Goal: Task Accomplishment & Management: Use online tool/utility

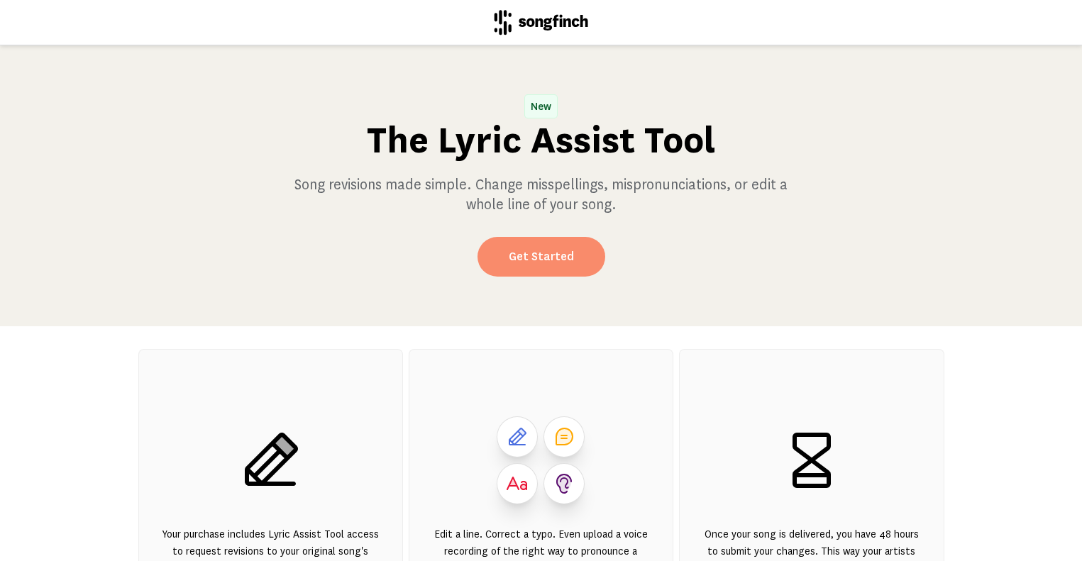
click at [520, 260] on link "Get Started" at bounding box center [542, 257] width 128 height 40
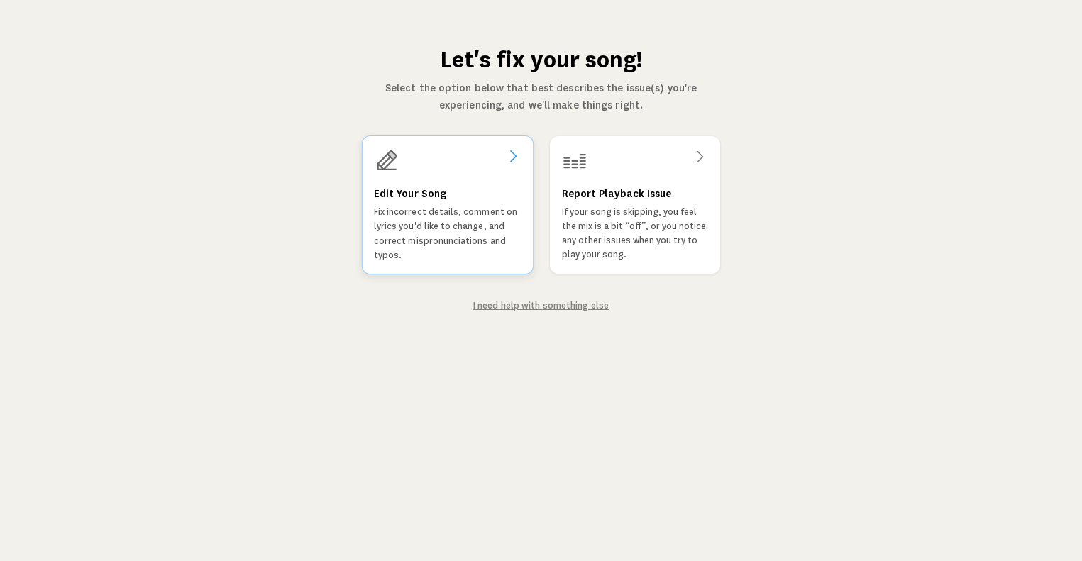
click at [518, 255] on p "Fix incorrect details, comment on lyrics you'd like to change, and correct misp…" at bounding box center [447, 233] width 148 height 57
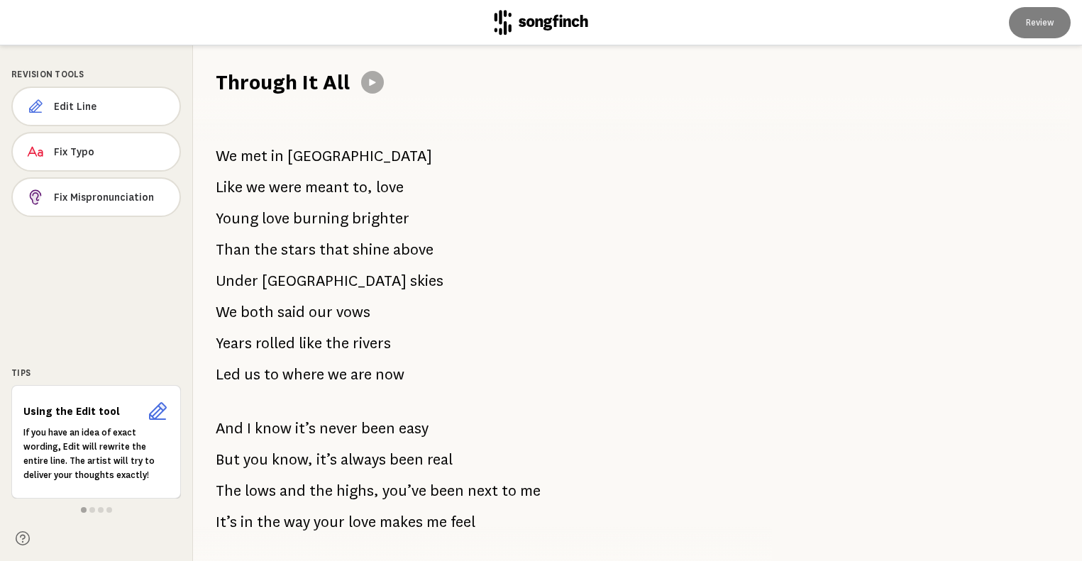
click at [333, 158] on span "[GEOGRAPHIC_DATA]" at bounding box center [359, 156] width 145 height 28
click at [335, 155] on span "[GEOGRAPHIC_DATA]" at bounding box center [359, 156] width 145 height 28
click at [116, 110] on span "Edit Line" at bounding box center [112, 106] width 114 height 14
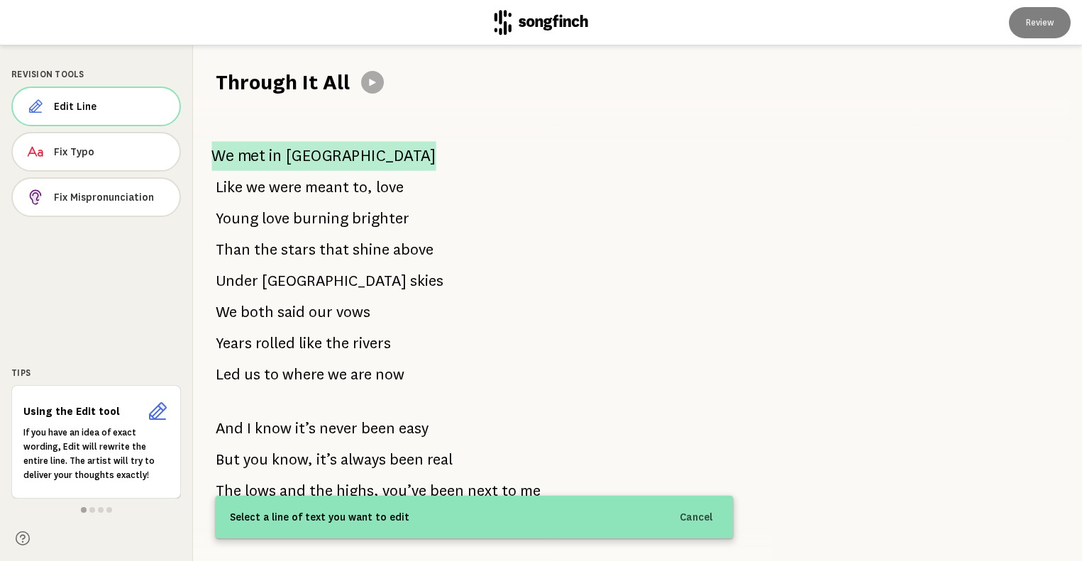
click at [276, 153] on span "in" at bounding box center [275, 156] width 13 height 30
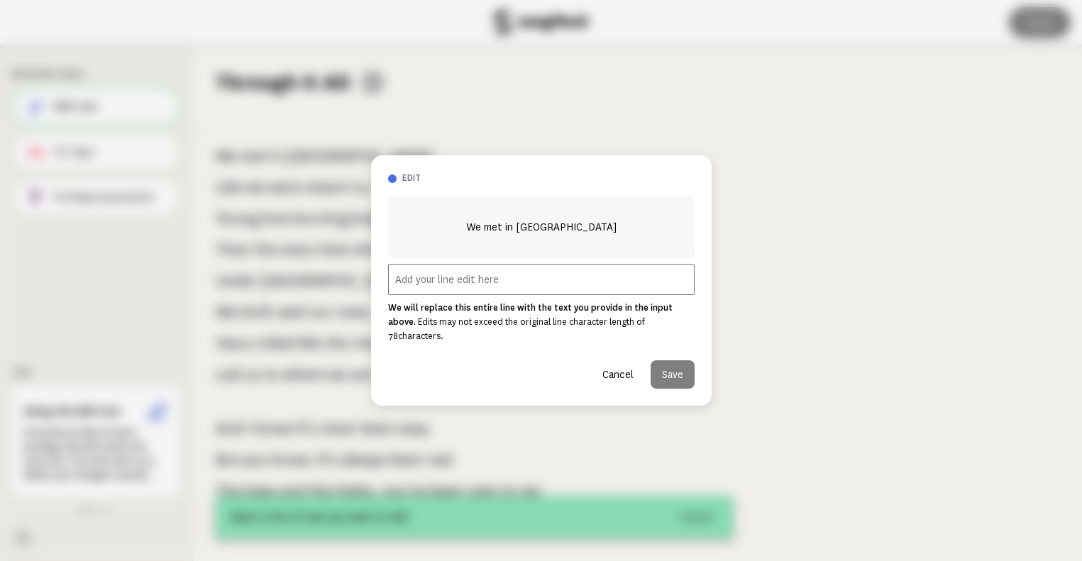
click at [415, 286] on input "text" at bounding box center [541, 279] width 307 height 31
paste input "First hello in [GEOGRAPHIC_DATA]"
type input "First hello in [GEOGRAPHIC_DATA]"
click at [671, 369] on button "Save" at bounding box center [673, 375] width 44 height 28
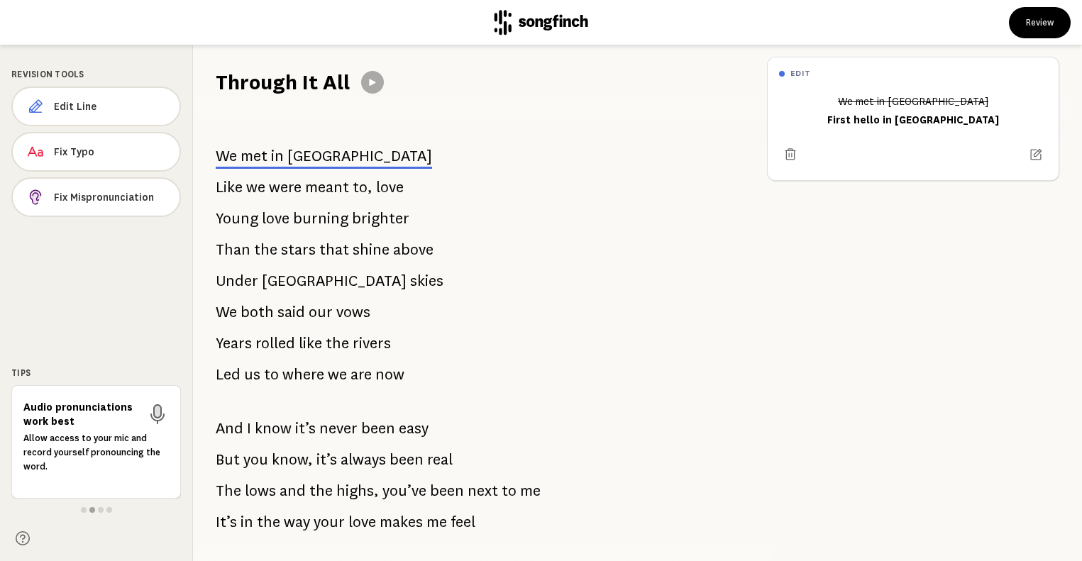
click at [338, 432] on span "never" at bounding box center [338, 428] width 38 height 28
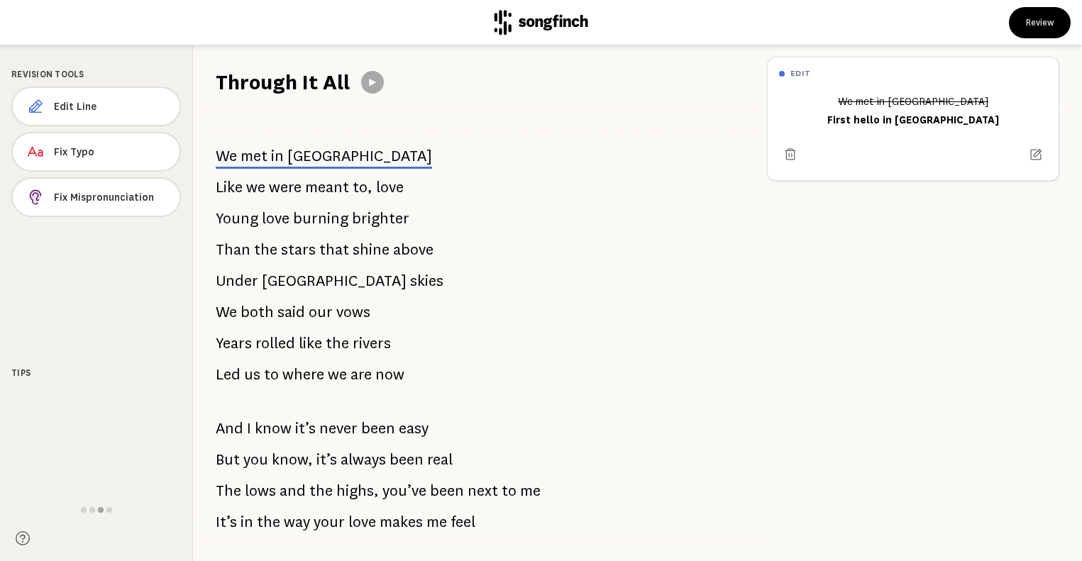
click at [369, 434] on span "been" at bounding box center [378, 428] width 34 height 28
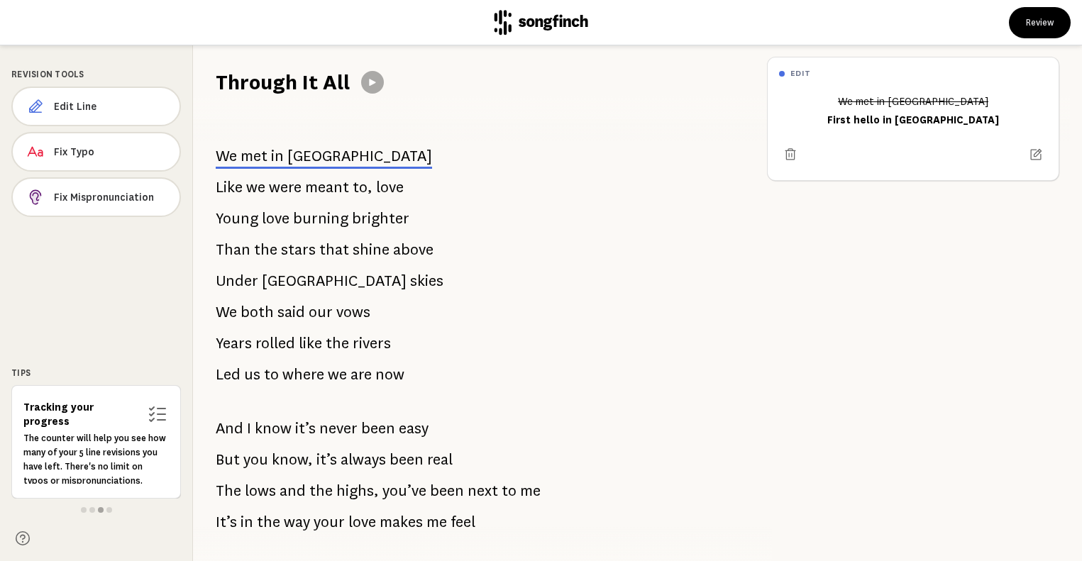
click at [368, 429] on span "been" at bounding box center [378, 428] width 34 height 28
click at [119, 111] on span "Edit Line" at bounding box center [112, 106] width 114 height 14
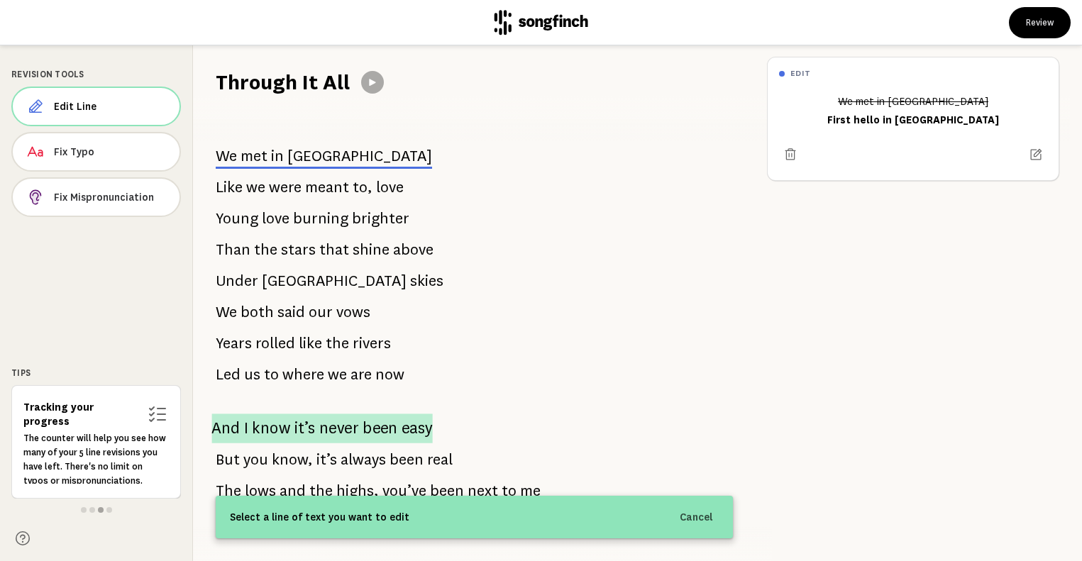
click at [402, 429] on span "easy" at bounding box center [417, 429] width 31 height 30
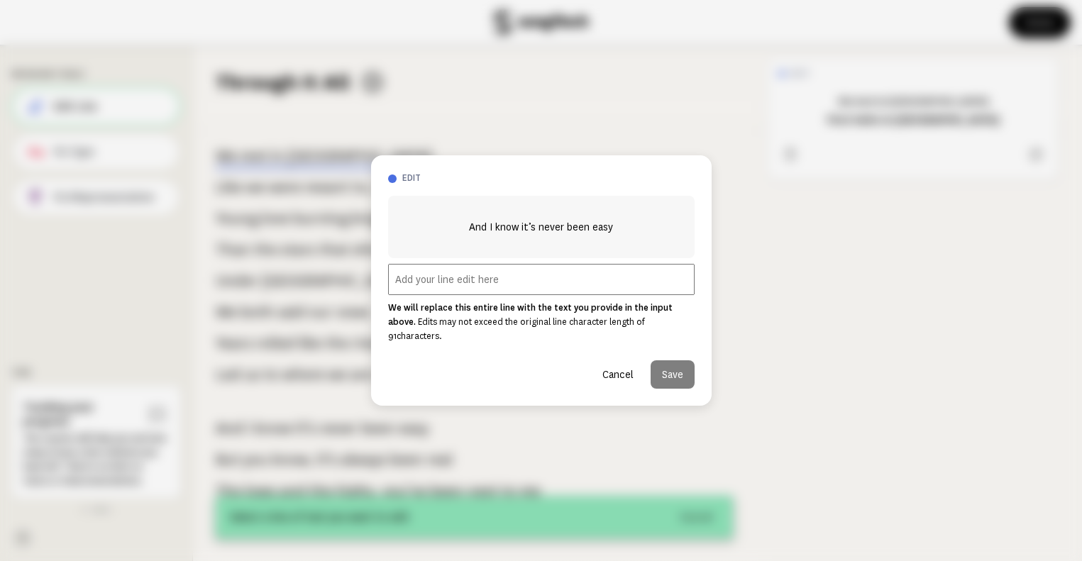
click at [504, 291] on input "text" at bounding box center [541, 279] width 307 height 31
paste input "And I know it’s not always easy"
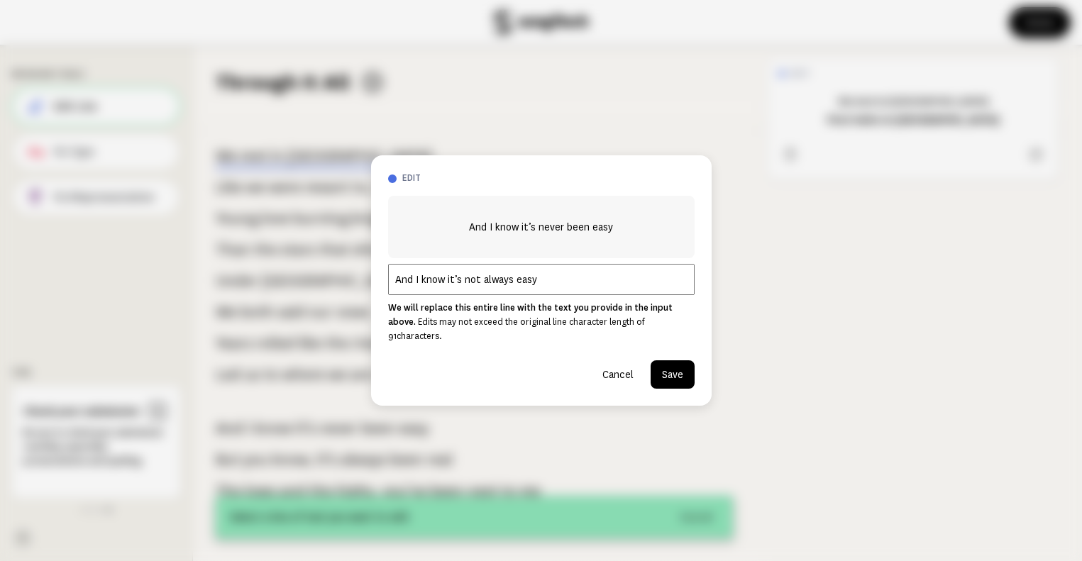
type input "And I know it’s not always easy"
click at [663, 369] on button "Save" at bounding box center [673, 375] width 44 height 28
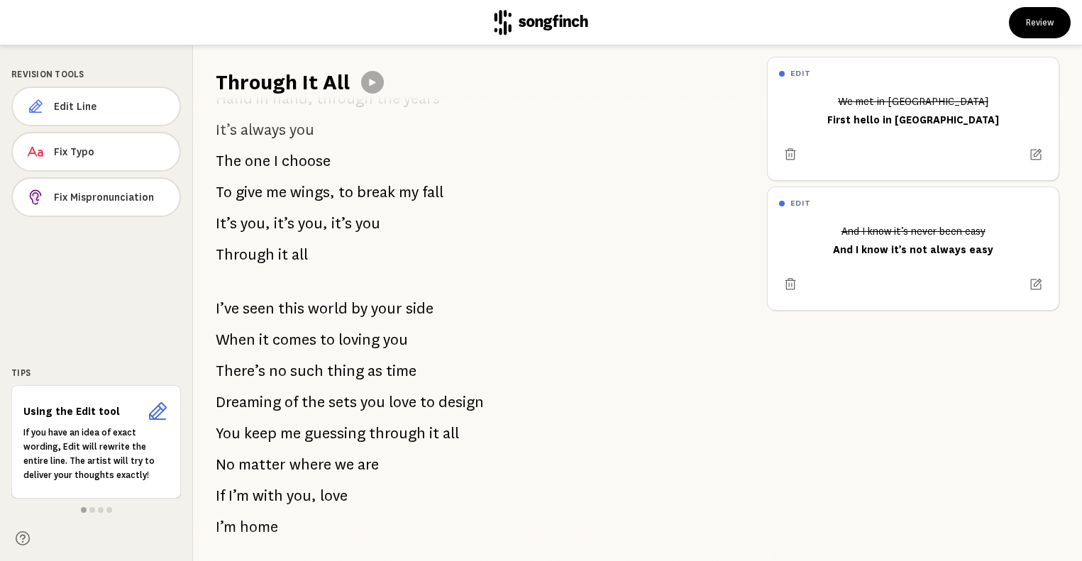
scroll to position [1240, 0]
click at [331, 401] on span "sets" at bounding box center [343, 404] width 28 height 28
click at [340, 405] on span "sets" at bounding box center [343, 404] width 28 height 28
click at [104, 100] on span "Edit Line" at bounding box center [111, 106] width 114 height 14
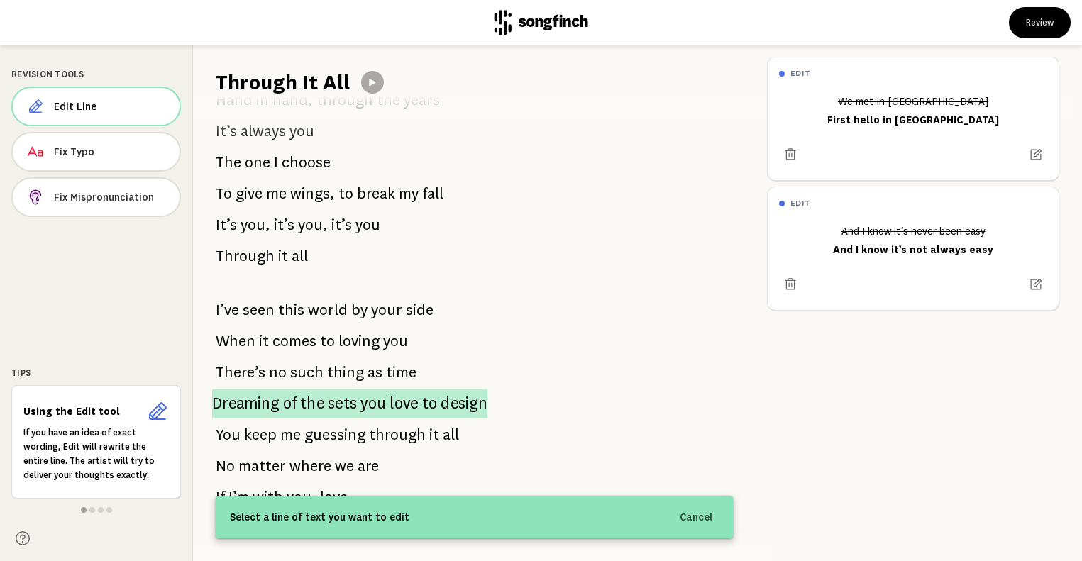
click at [295, 398] on span "of" at bounding box center [290, 403] width 14 height 29
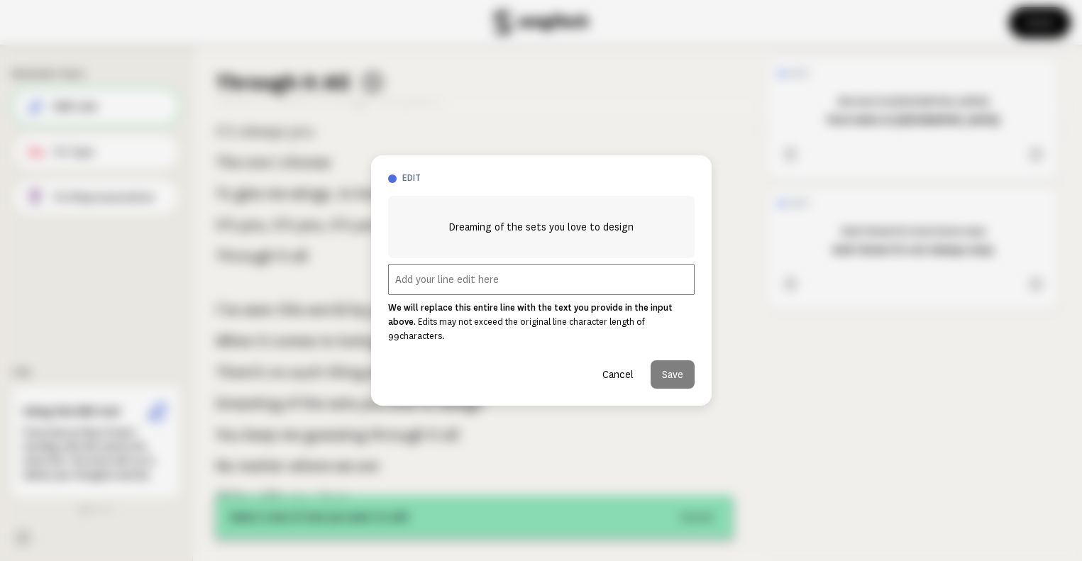
click at [443, 287] on input "text" at bounding box center [541, 279] width 307 height 31
paste input "Dreaming up the stage you sketch late at night."
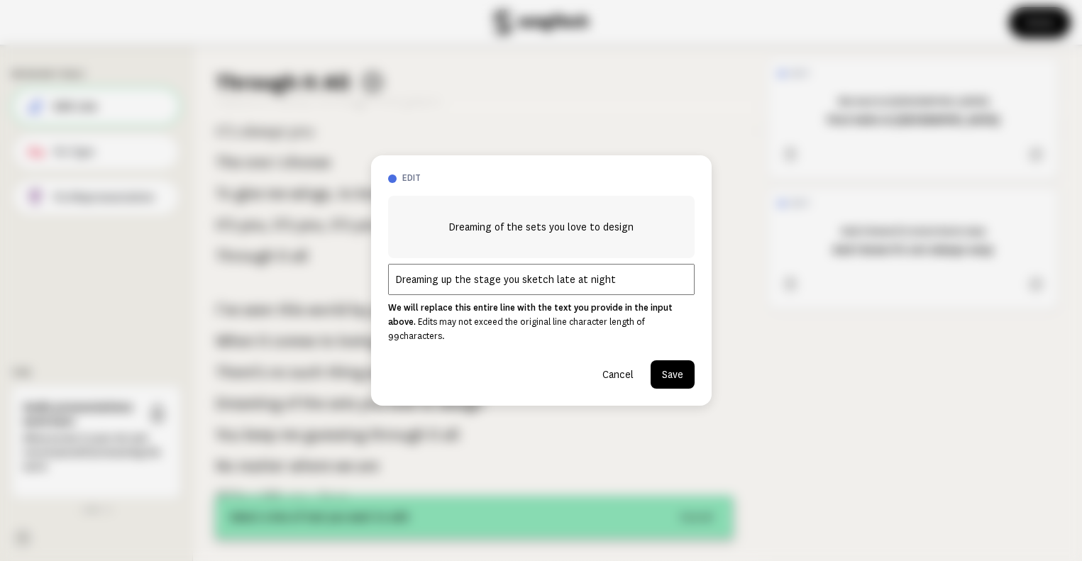
type input "Dreaming up the stage you sketch late at night"
click at [672, 370] on button "Save" at bounding box center [673, 375] width 44 height 28
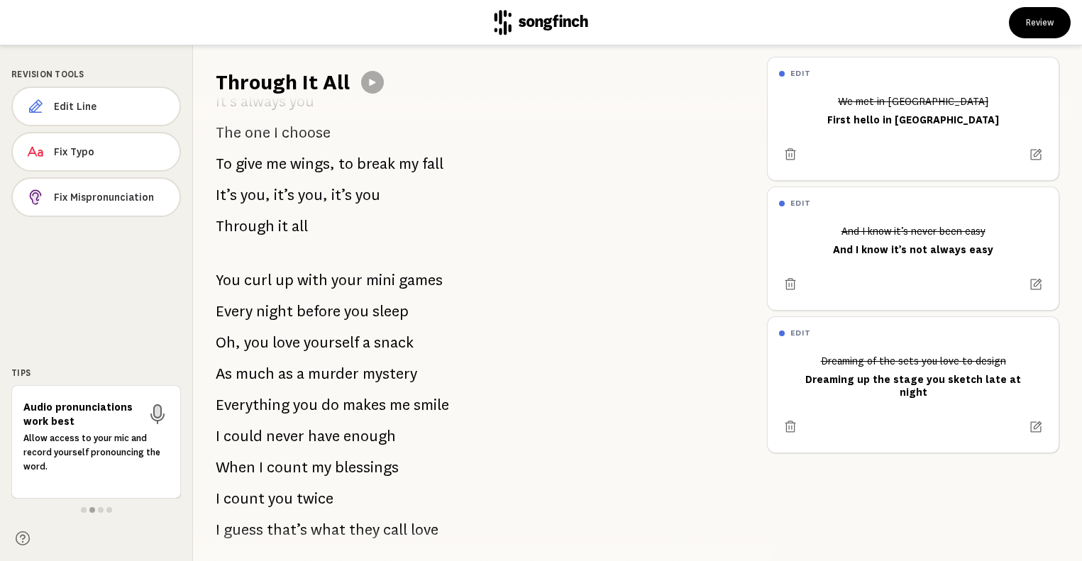
scroll to position [649, 0]
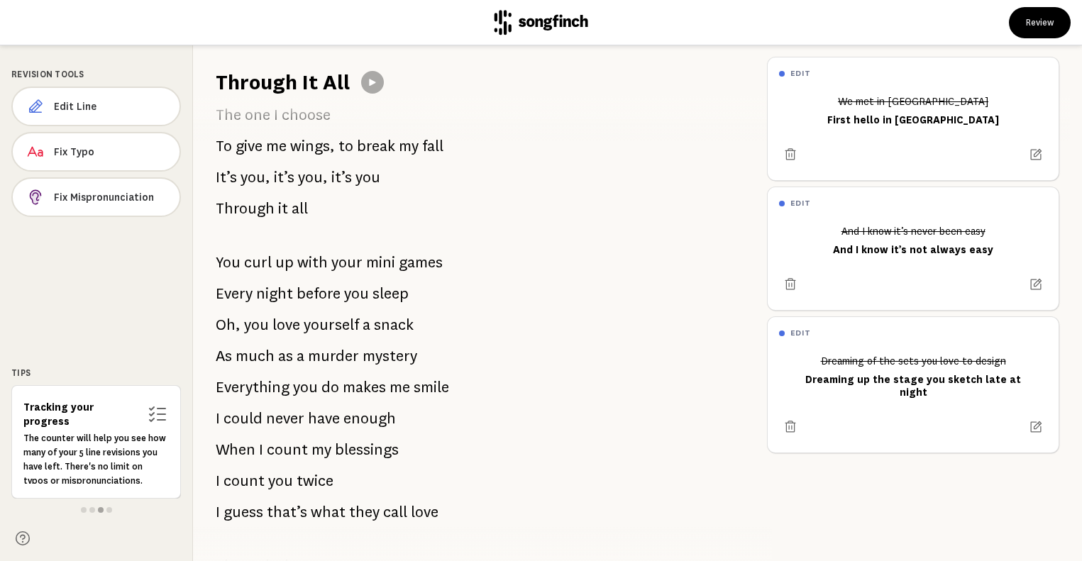
drag, startPoint x: 415, startPoint y: 326, endPoint x: 321, endPoint y: 327, distance: 93.7
click at [321, 327] on div "We met in [GEOGRAPHIC_DATA] Like we were meant to, love Young love burning brig…" at bounding box center [474, 329] width 563 height 465
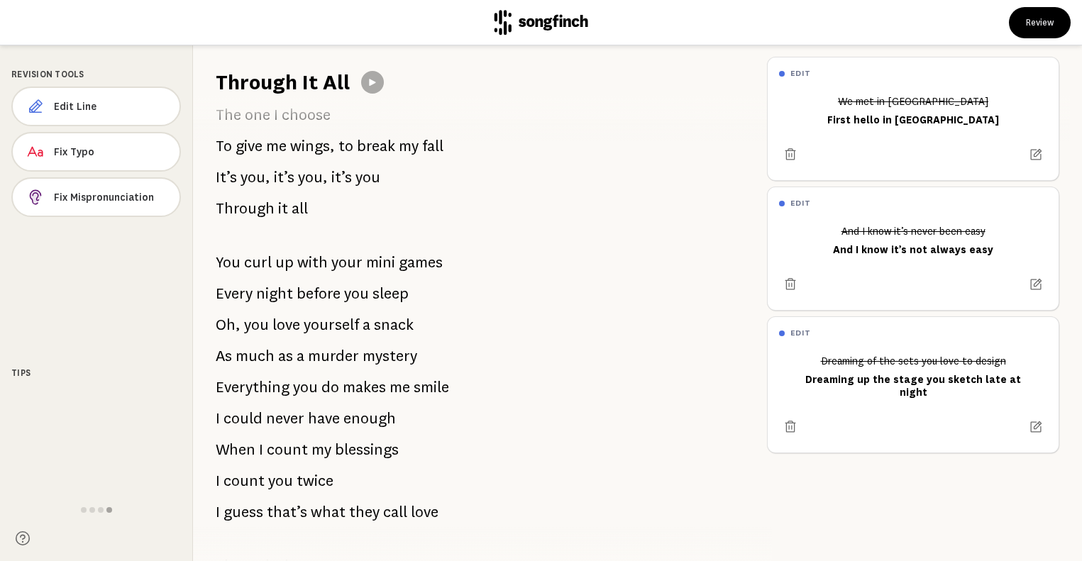
click at [315, 322] on span "yourself" at bounding box center [331, 325] width 55 height 28
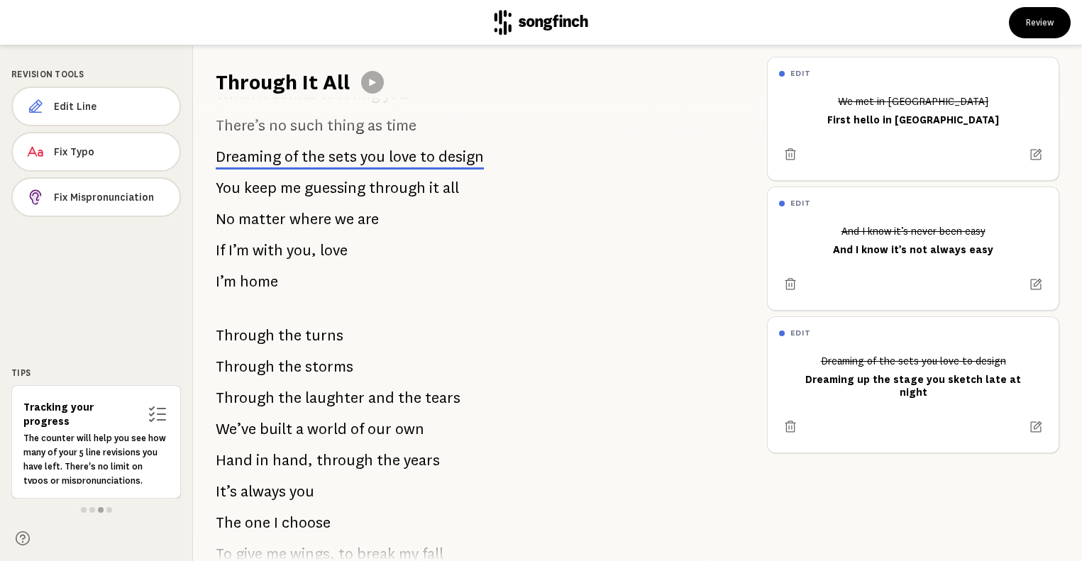
scroll to position [1485, 0]
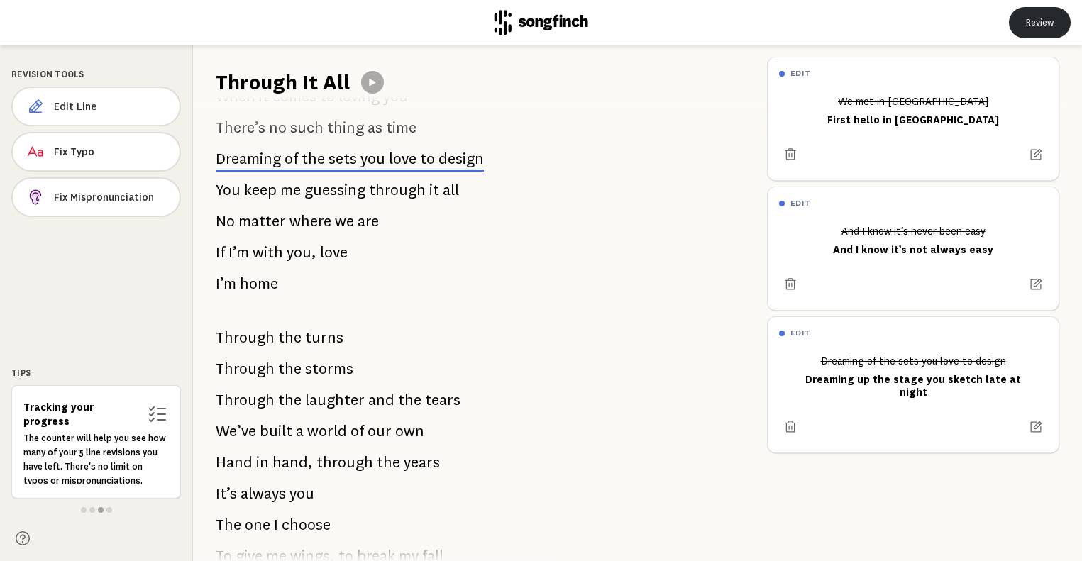
click at [1025, 21] on button "Review" at bounding box center [1040, 22] width 62 height 31
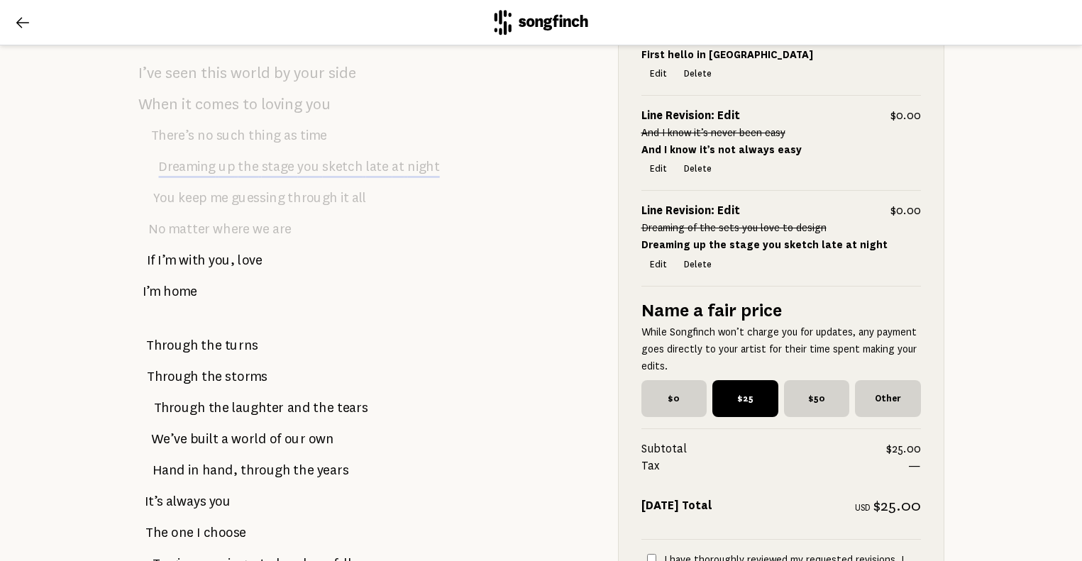
scroll to position [1815, 0]
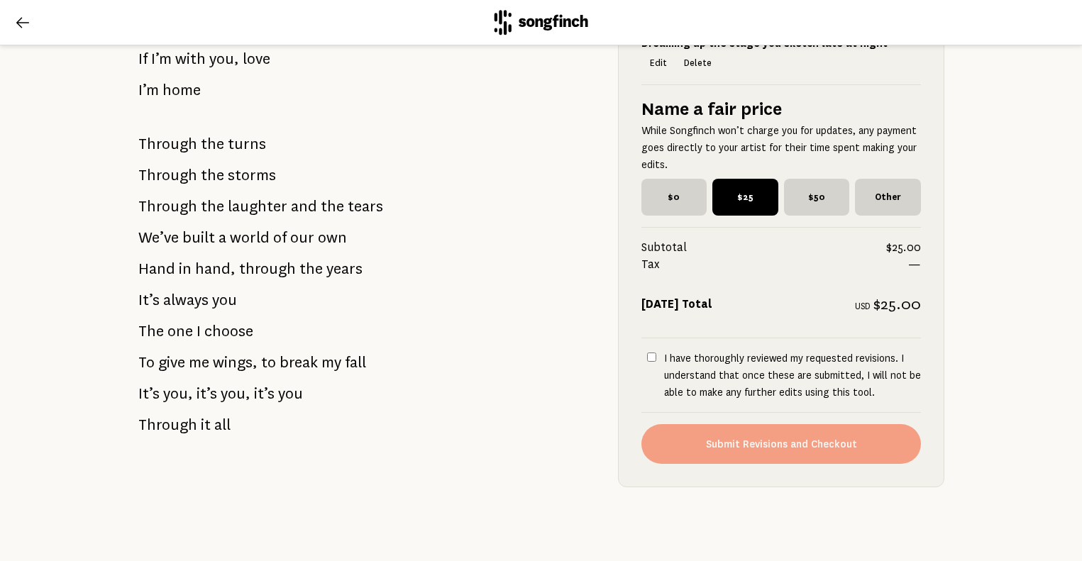
click at [652, 358] on input "I have thoroughly reviewed my requested revisions. I understand that once these…" at bounding box center [651, 357] width 9 height 9
checkbox input "true"
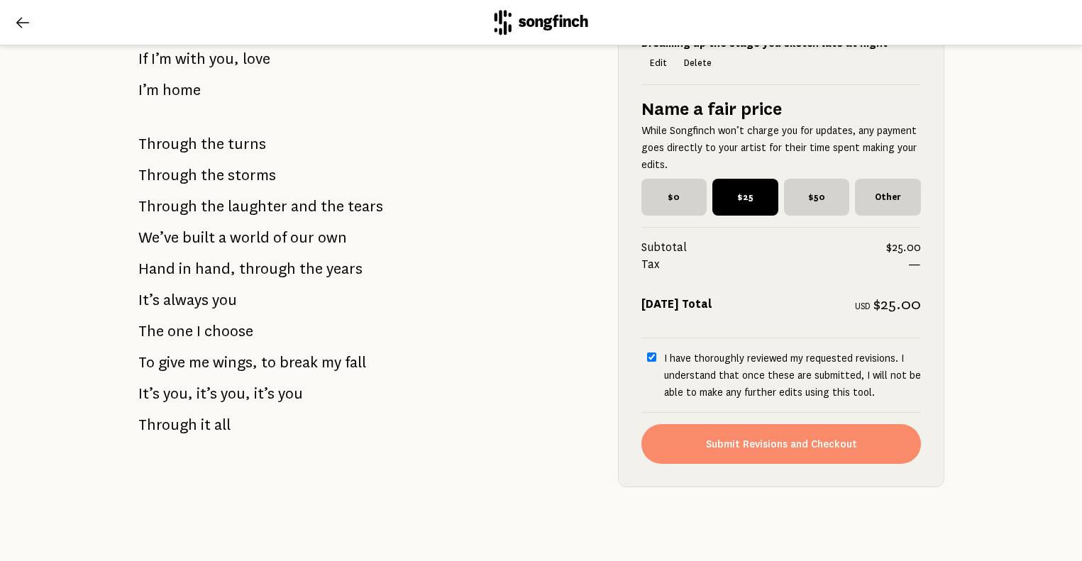
click at [739, 449] on button "Submit Revisions and Checkout" at bounding box center [782, 444] width 280 height 40
